Goal: Navigation & Orientation: Find specific page/section

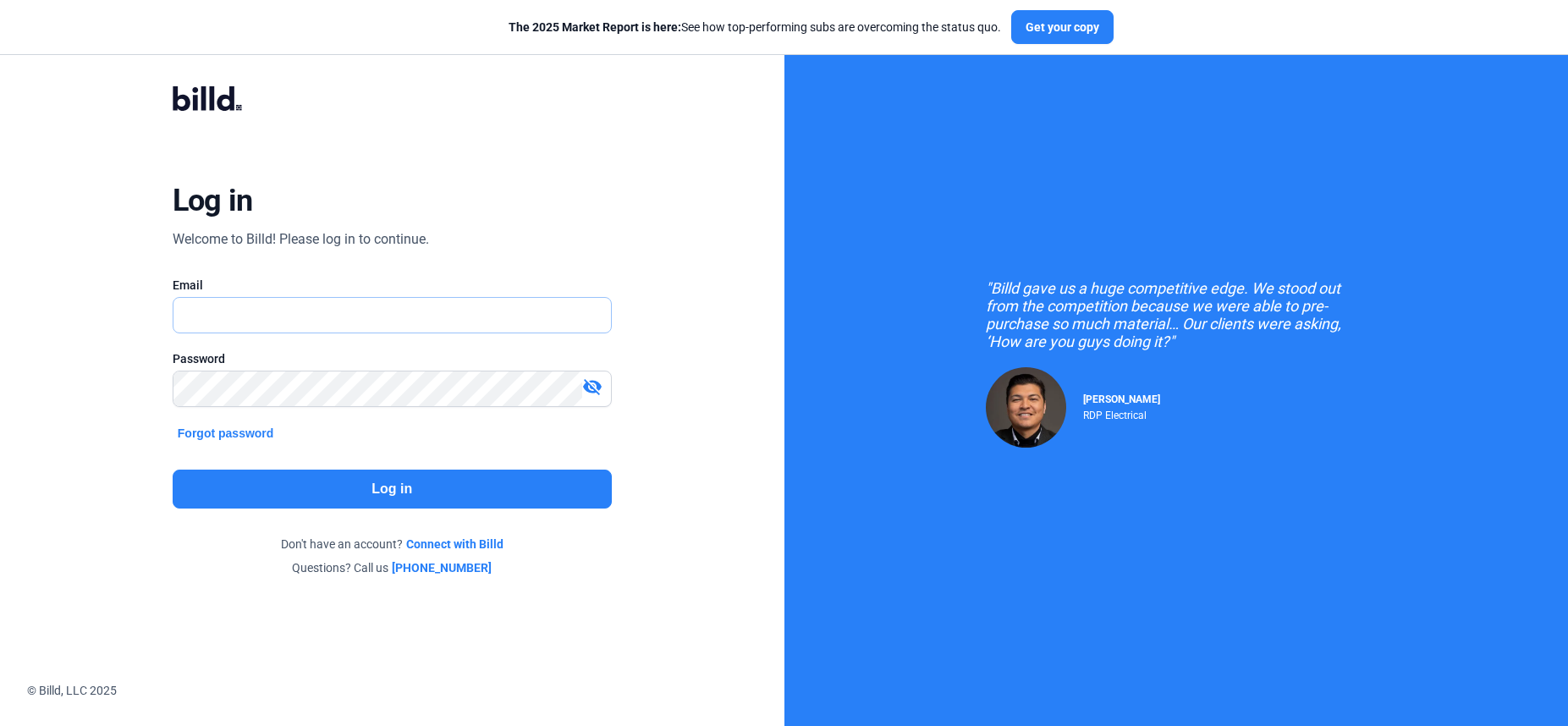
type input "[PERSON_NAME][EMAIL_ADDRESS][DOMAIN_NAME]"
click at [313, 503] on button "Log in" at bounding box center [392, 489] width 439 height 39
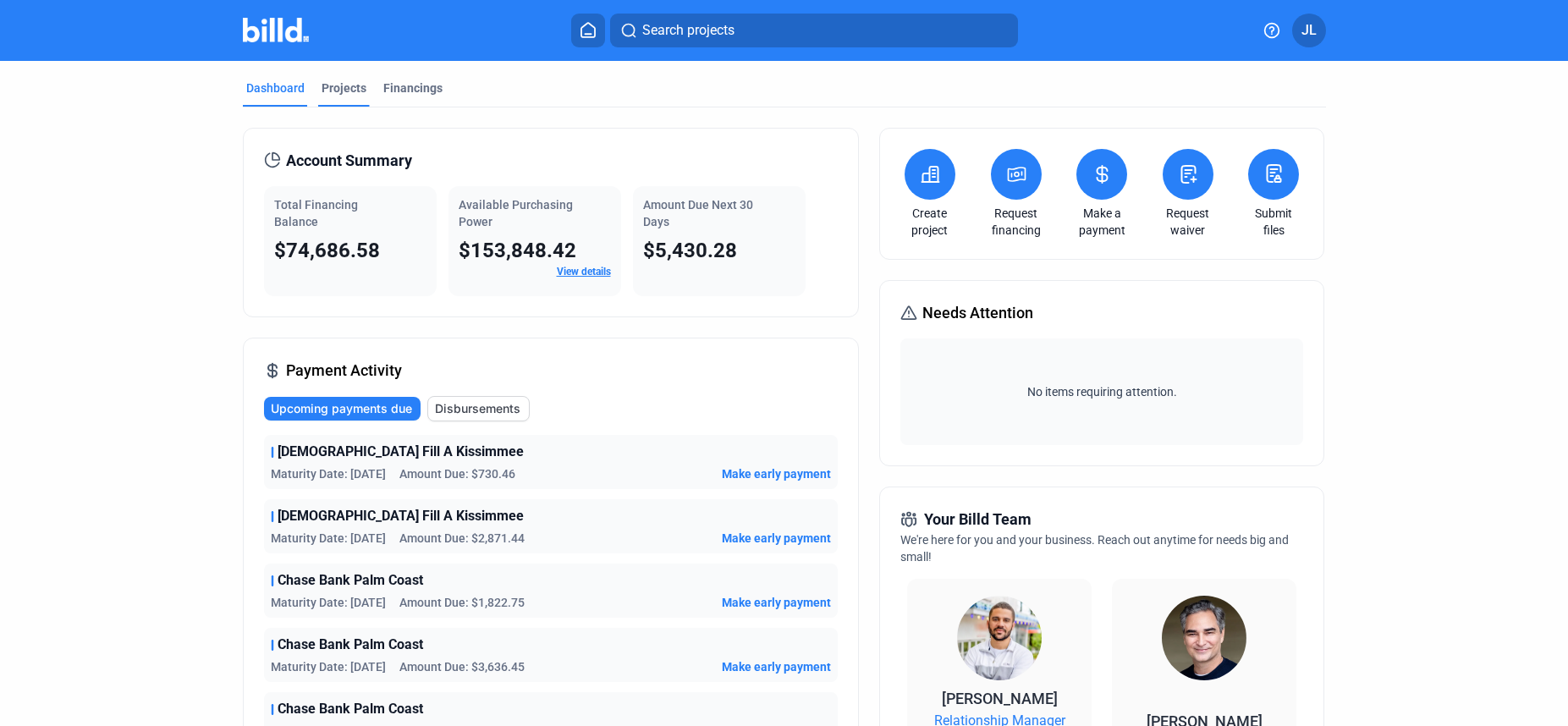
click at [349, 86] on div "Projects" at bounding box center [344, 88] width 45 height 17
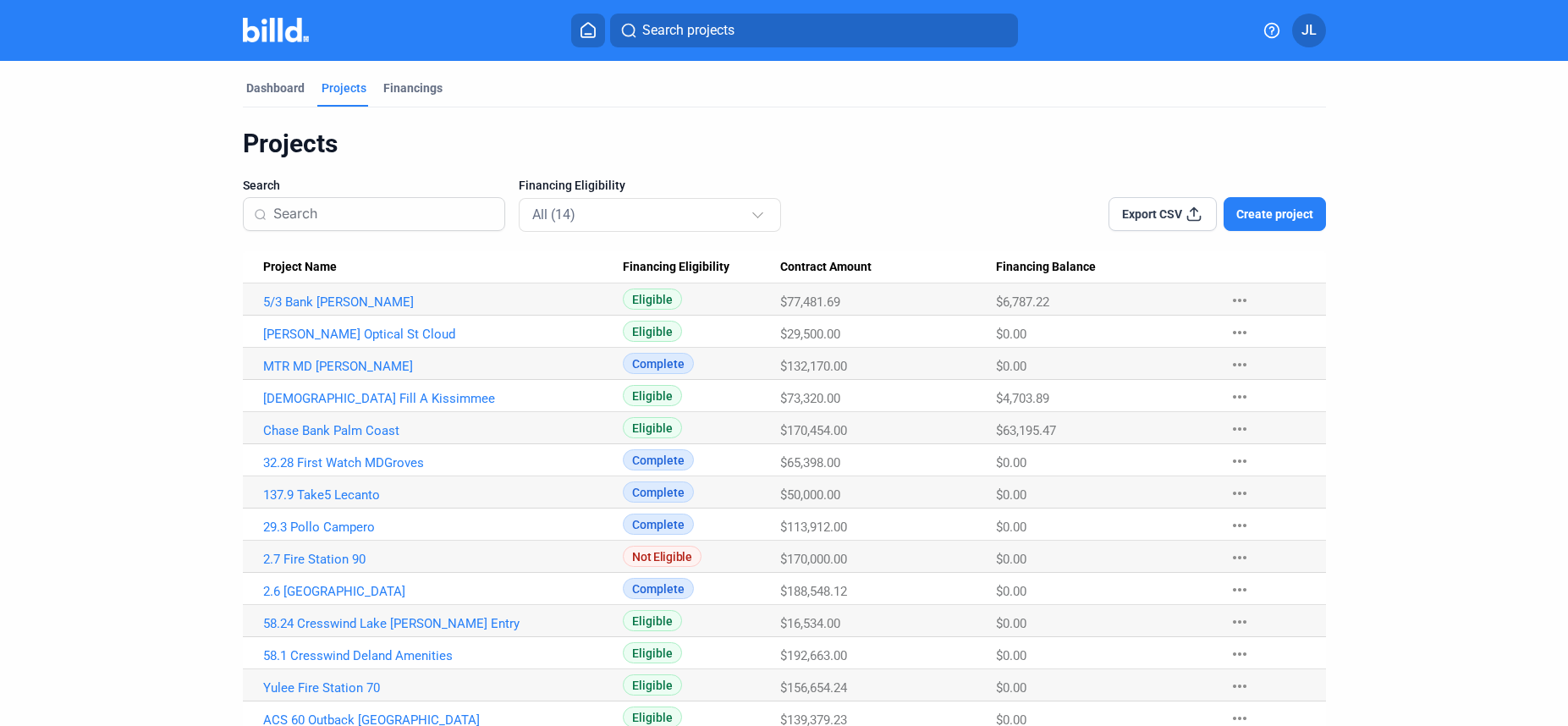
drag, startPoint x: 1060, startPoint y: 434, endPoint x: 947, endPoint y: 436, distance: 113.0
click at [947, 436] on tr "Chase Bank Palm Coast Eligible $170,454.00 $63,195.47 more_horiz" at bounding box center [784, 428] width 1083 height 32
